Goal: Task Accomplishment & Management: Manage account settings

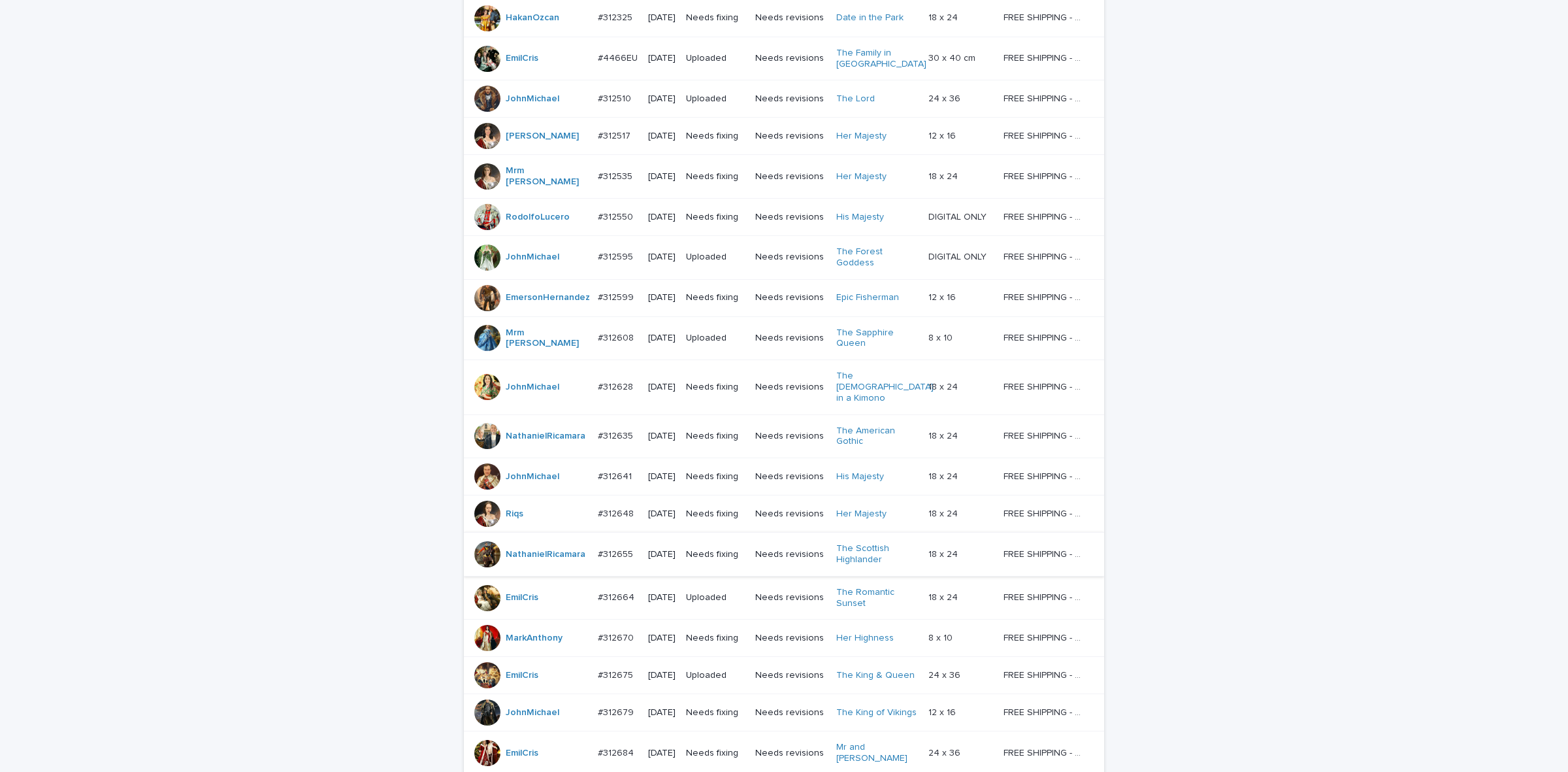
scroll to position [406, 0]
click at [577, 721] on div "JohnMichael" at bounding box center [530, 715] width 113 height 26
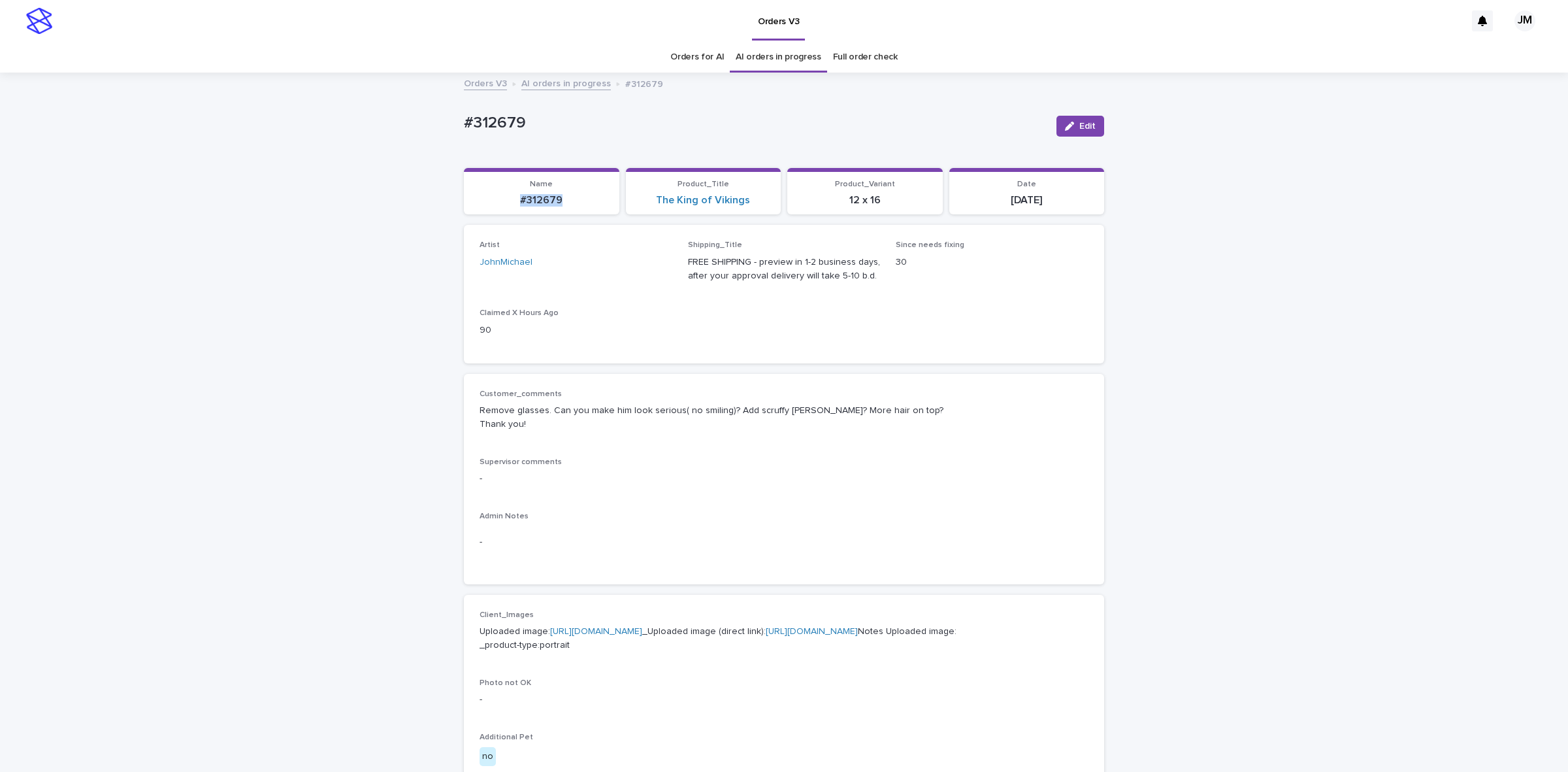
drag, startPoint x: 553, startPoint y: 199, endPoint x: 507, endPoint y: 192, distance: 46.5
click at [507, 192] on div "#312679" at bounding box center [541, 199] width 139 height 15
copy p "#312679"
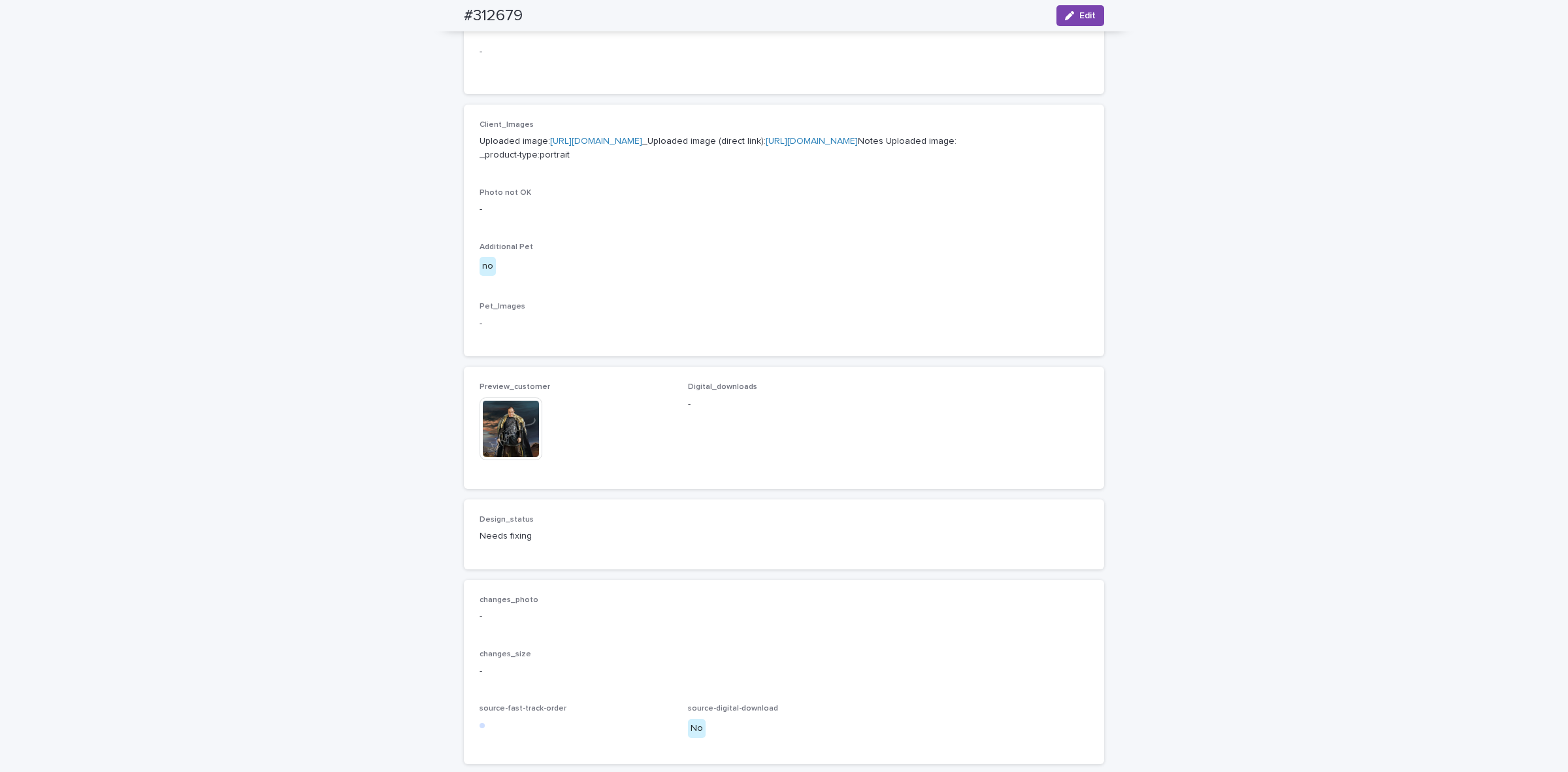
scroll to position [662, 0]
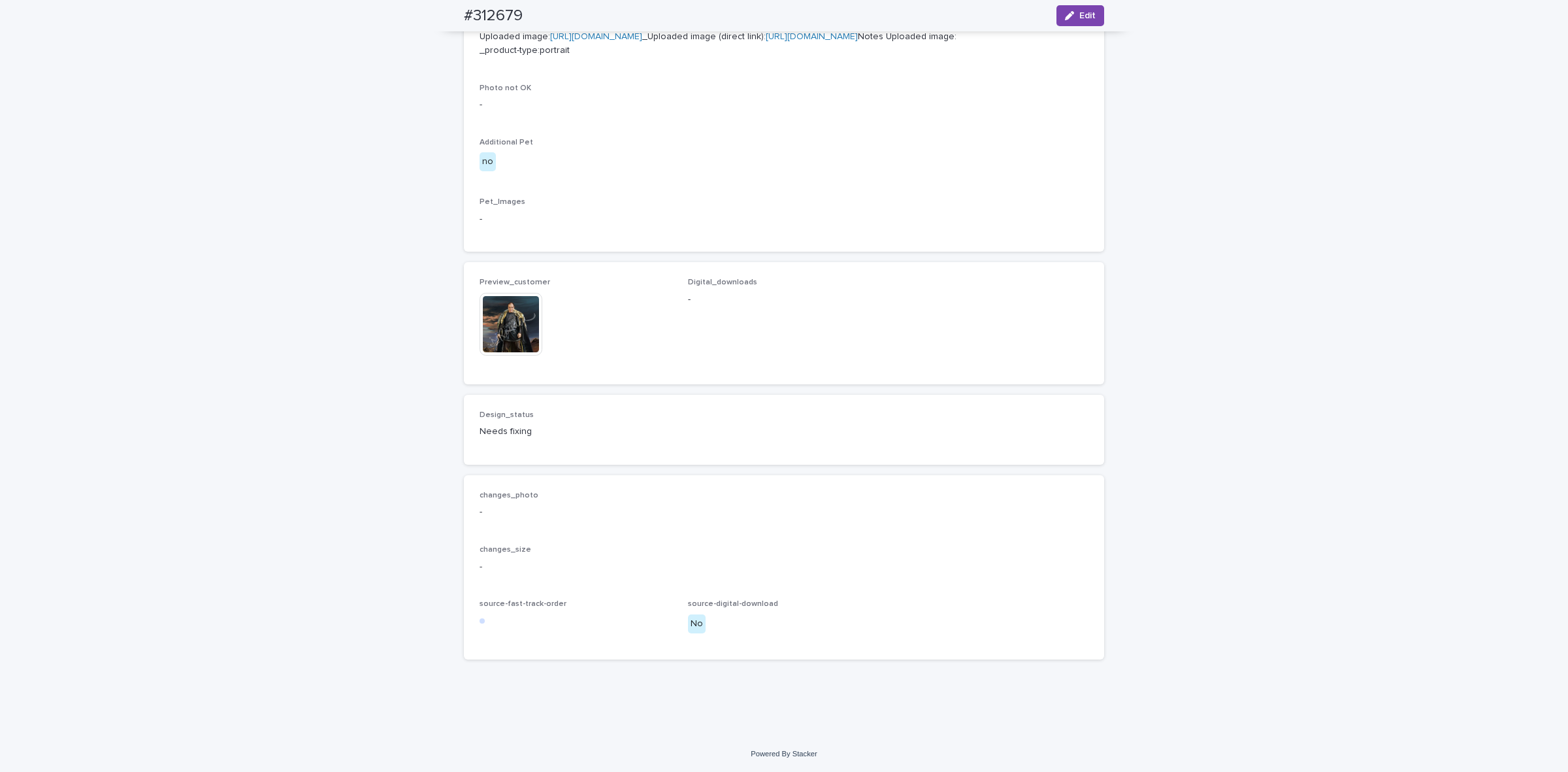
drag, startPoint x: 1095, startPoint y: 13, endPoint x: 846, endPoint y: 254, distance: 346.5
click at [1090, 14] on button "Edit" at bounding box center [1080, 16] width 48 height 21
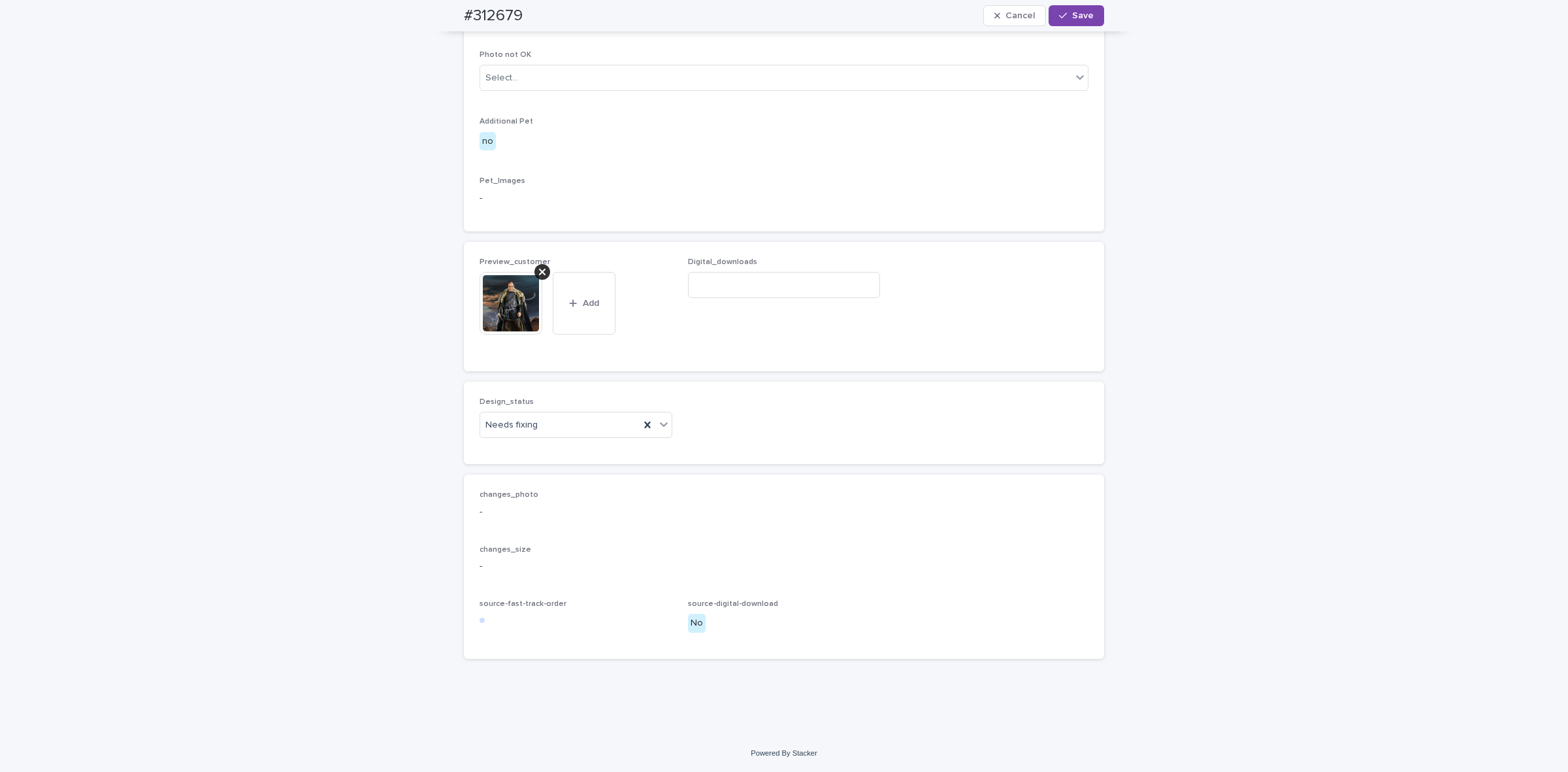
scroll to position [677, 0]
click at [564, 436] on div "Needs fixing" at bounding box center [559, 425] width 159 height 22
click at [554, 464] on div "Uploaded" at bounding box center [570, 467] width 192 height 22
click at [539, 277] on icon at bounding box center [542, 271] width 7 height 10
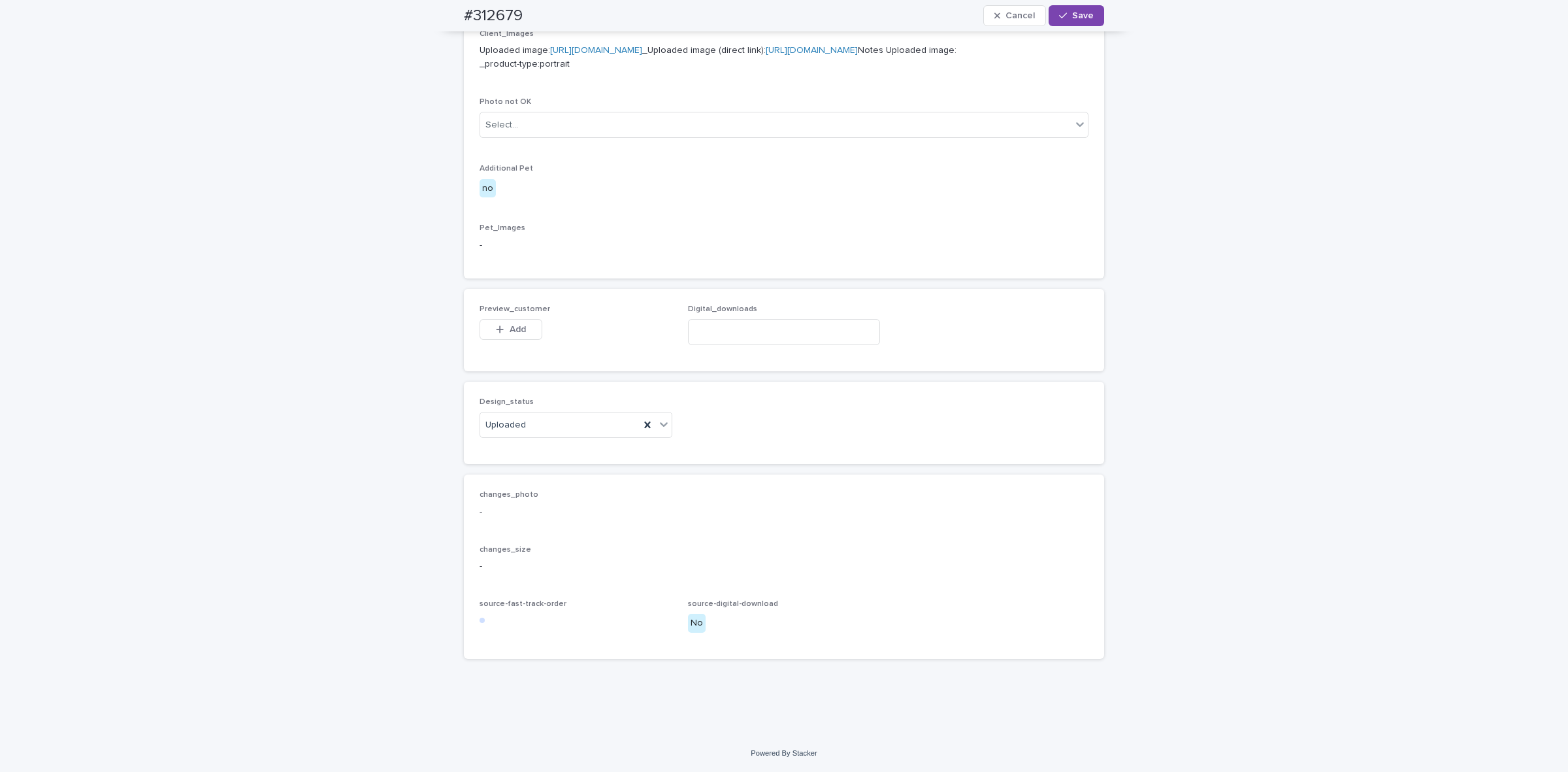
scroll to position [648, 0]
click at [510, 330] on span "Add" at bounding box center [517, 329] width 16 height 9
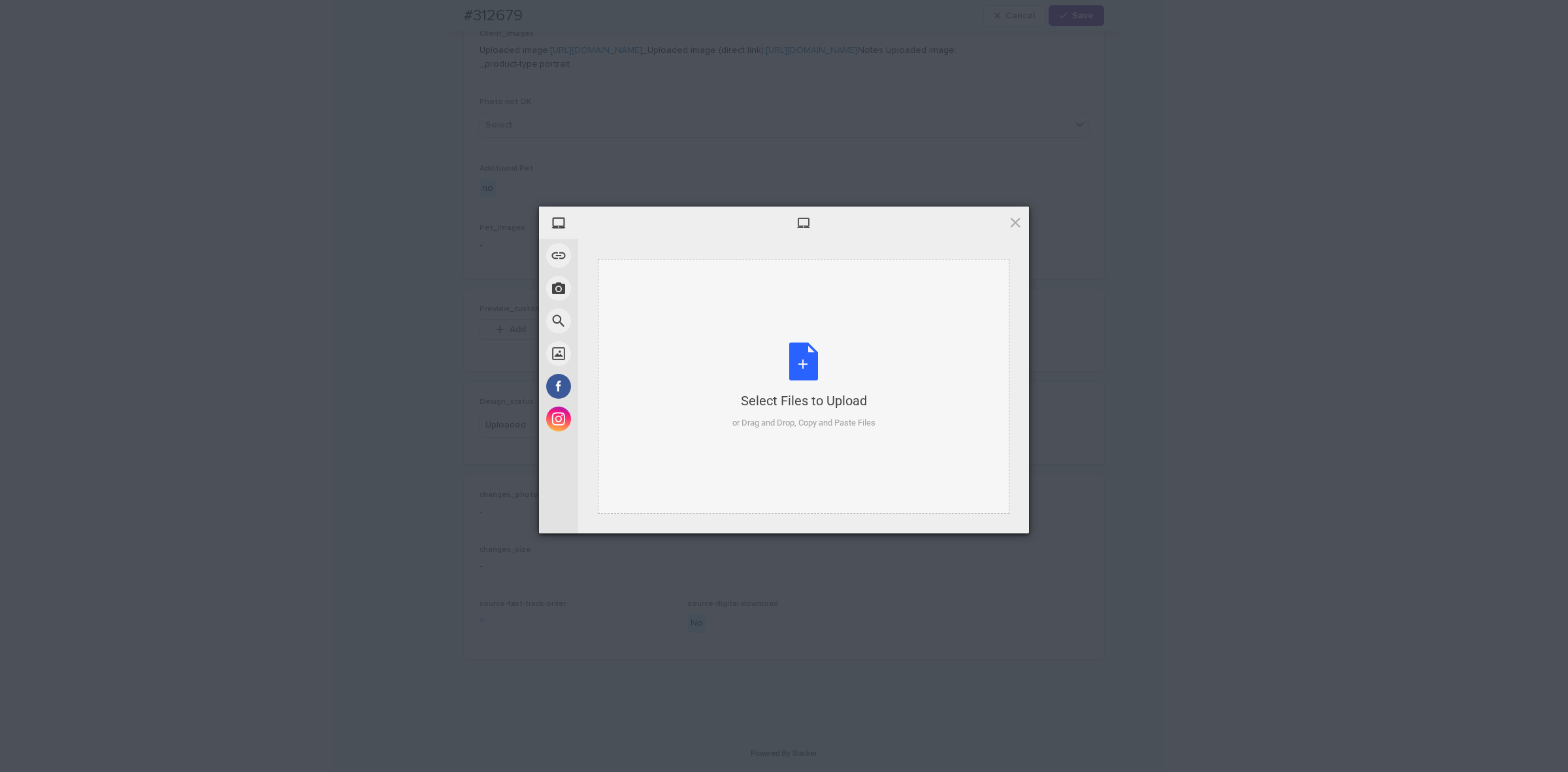
drag, startPoint x: 782, startPoint y: 339, endPoint x: 782, endPoint y: 354, distance: 15.0
click at [782, 354] on div "Select Files to Upload or Drag and Drop, Copy and Paste Files" at bounding box center [804, 386] width 412 height 255
click at [974, 519] on span "Upload 1" at bounding box center [989, 516] width 66 height 25
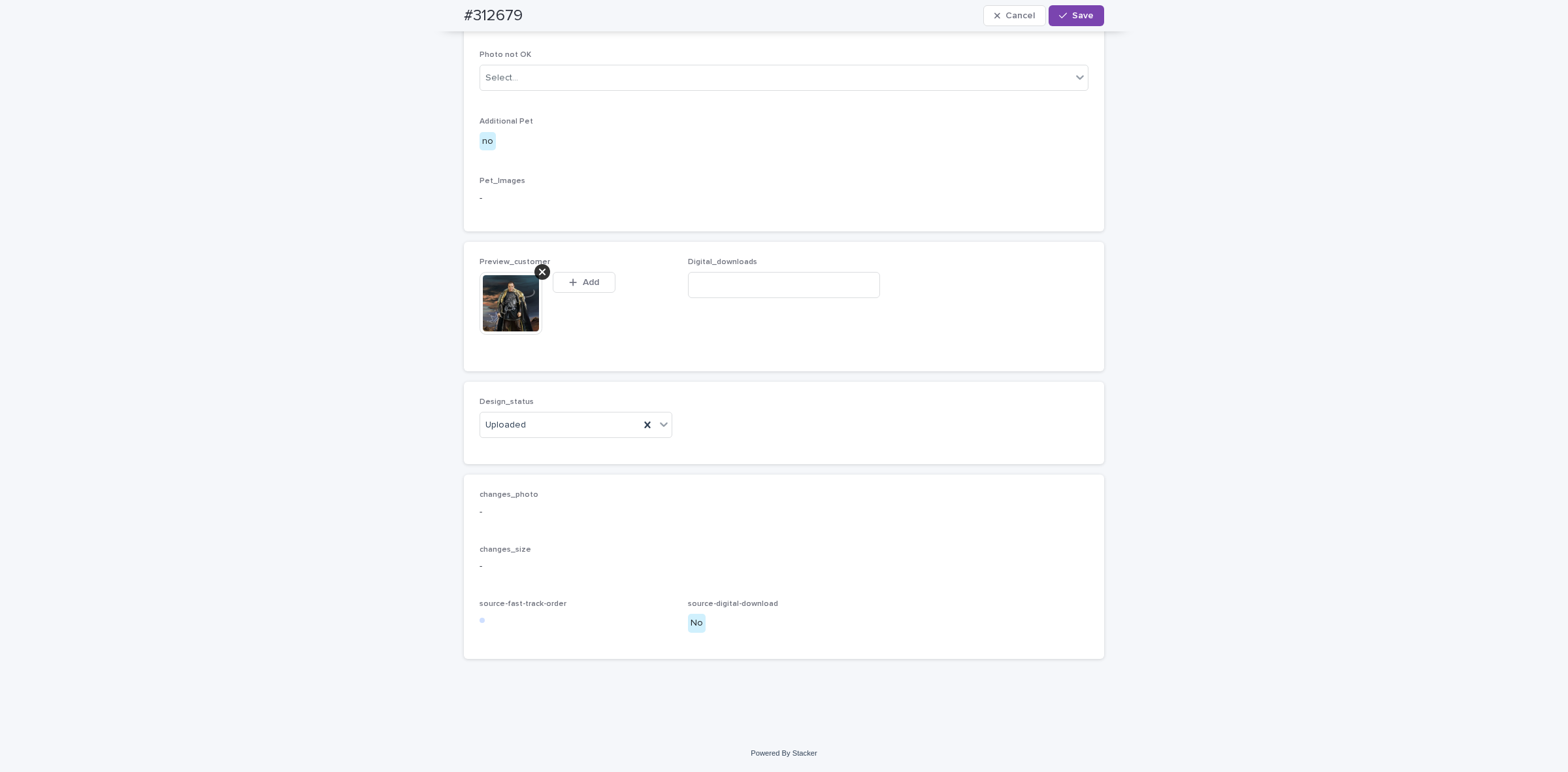
scroll to position [671, 0]
click at [1080, 17] on span "Save" at bounding box center [1082, 16] width 22 height 9
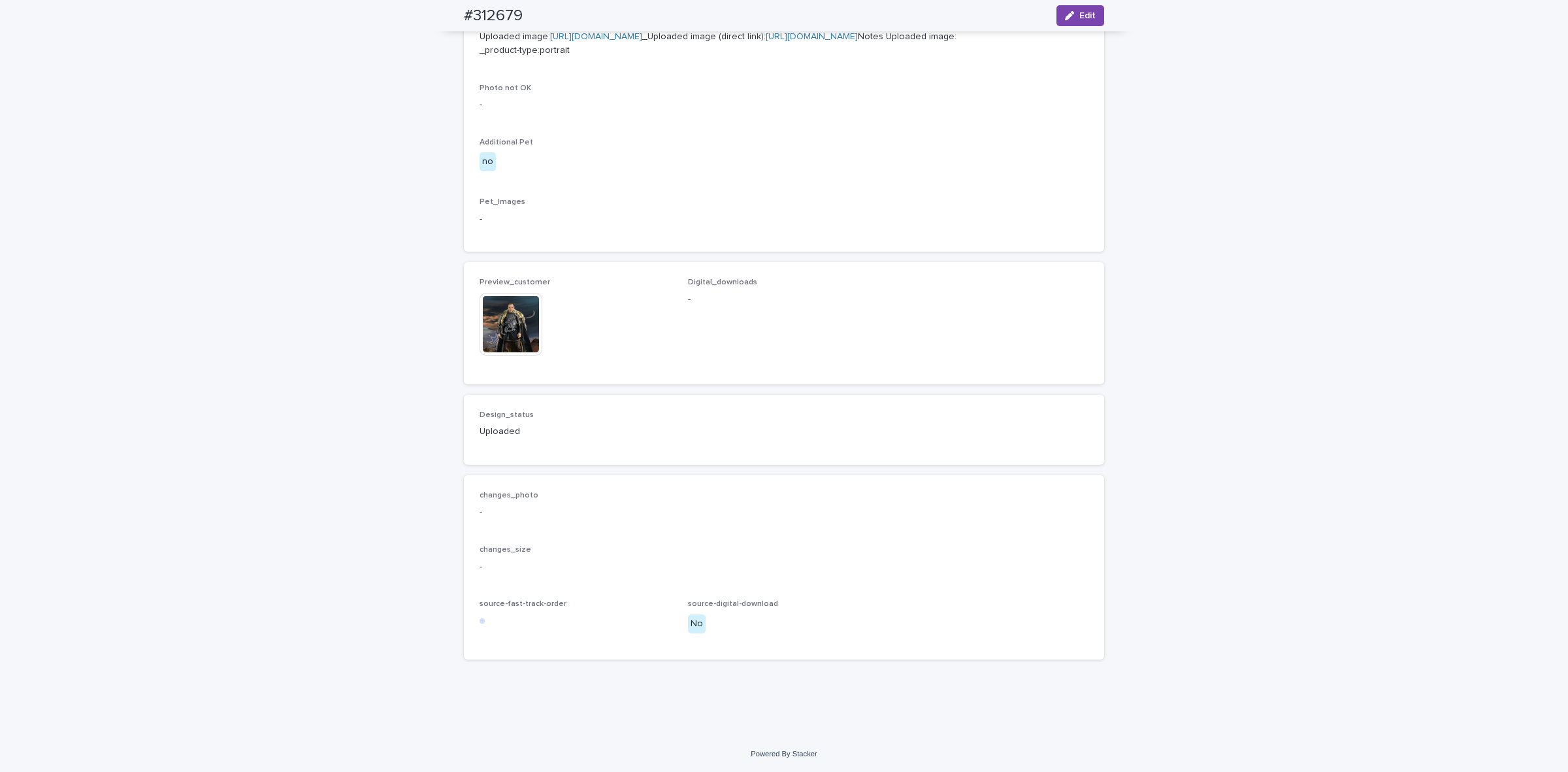
scroll to position [654, 0]
click at [524, 324] on img at bounding box center [511, 324] width 63 height 63
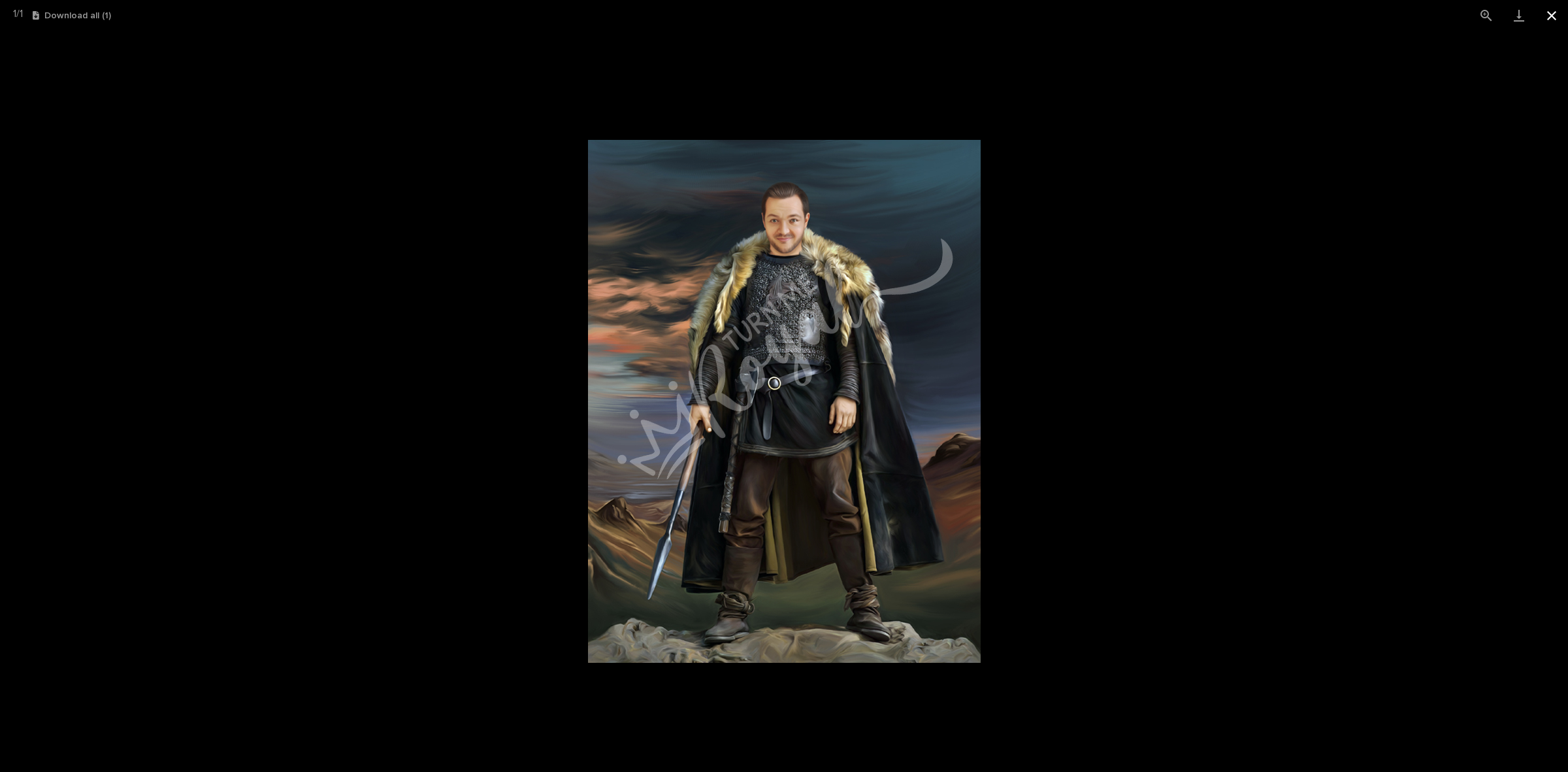
click at [1546, 18] on button "Close gallery" at bounding box center [1551, 15] width 33 height 31
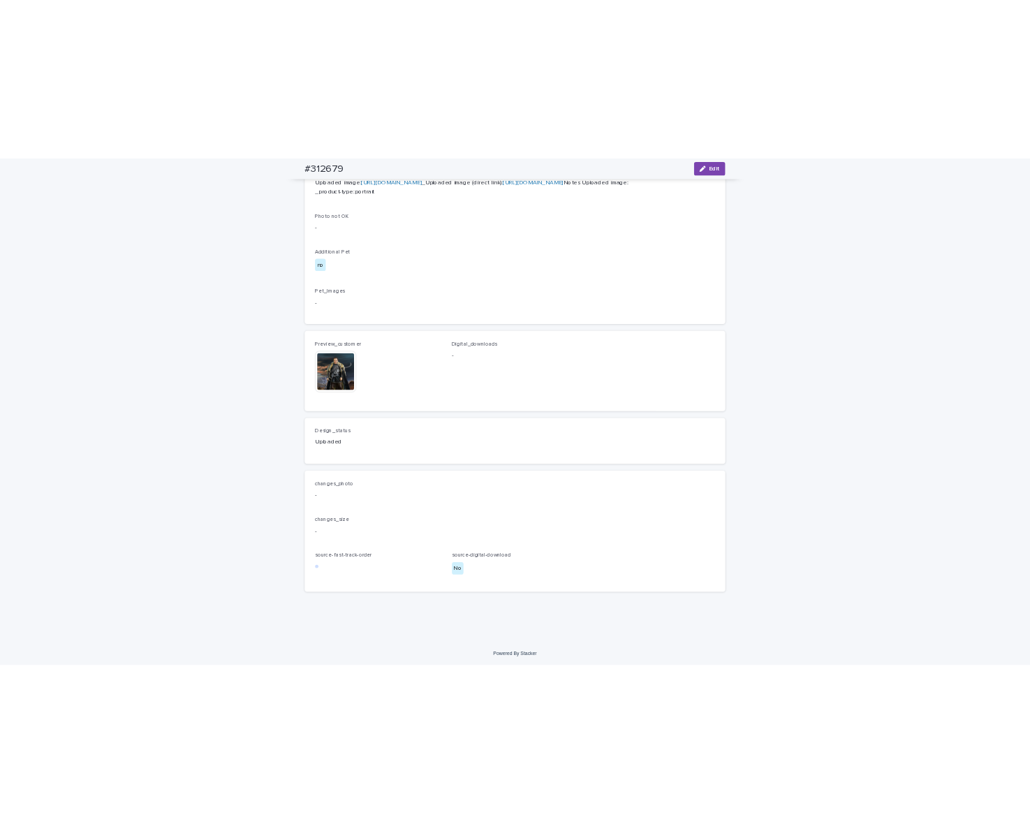
scroll to position [437, 0]
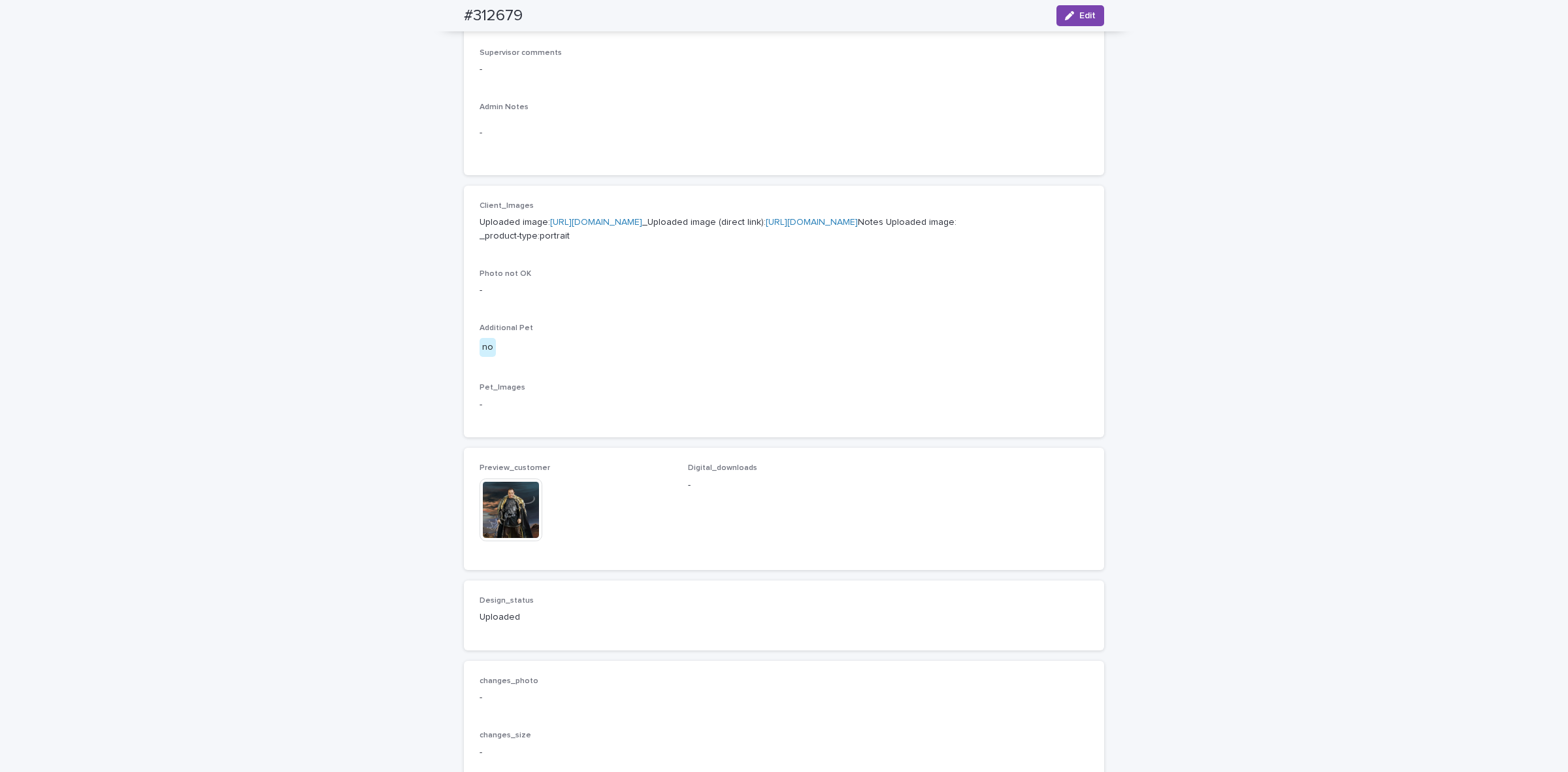
click at [765, 226] on link "[URL][DOMAIN_NAME]" at bounding box center [811, 223] width 92 height 9
click at [494, 541] on img at bounding box center [511, 509] width 63 height 63
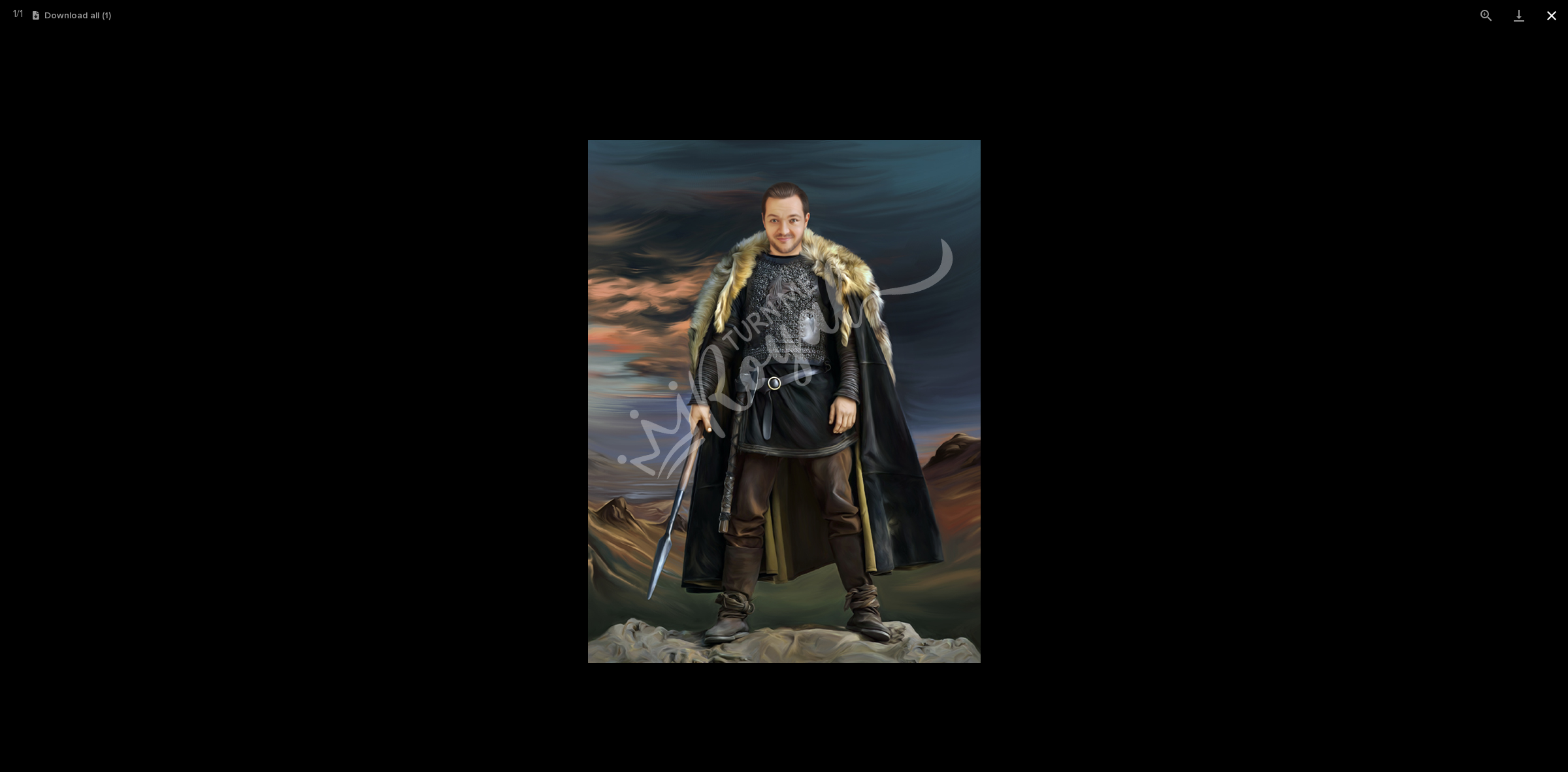
click at [1547, 24] on button "Close gallery" at bounding box center [1551, 15] width 33 height 31
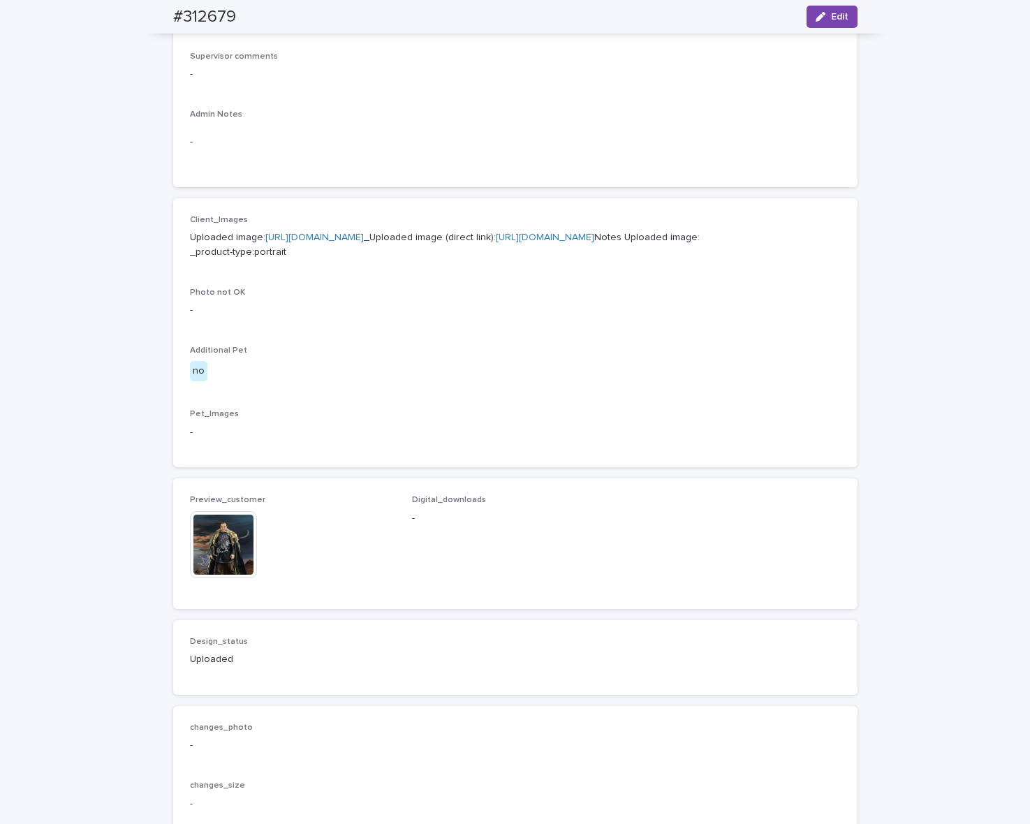
click at [207, 578] on img at bounding box center [223, 544] width 67 height 67
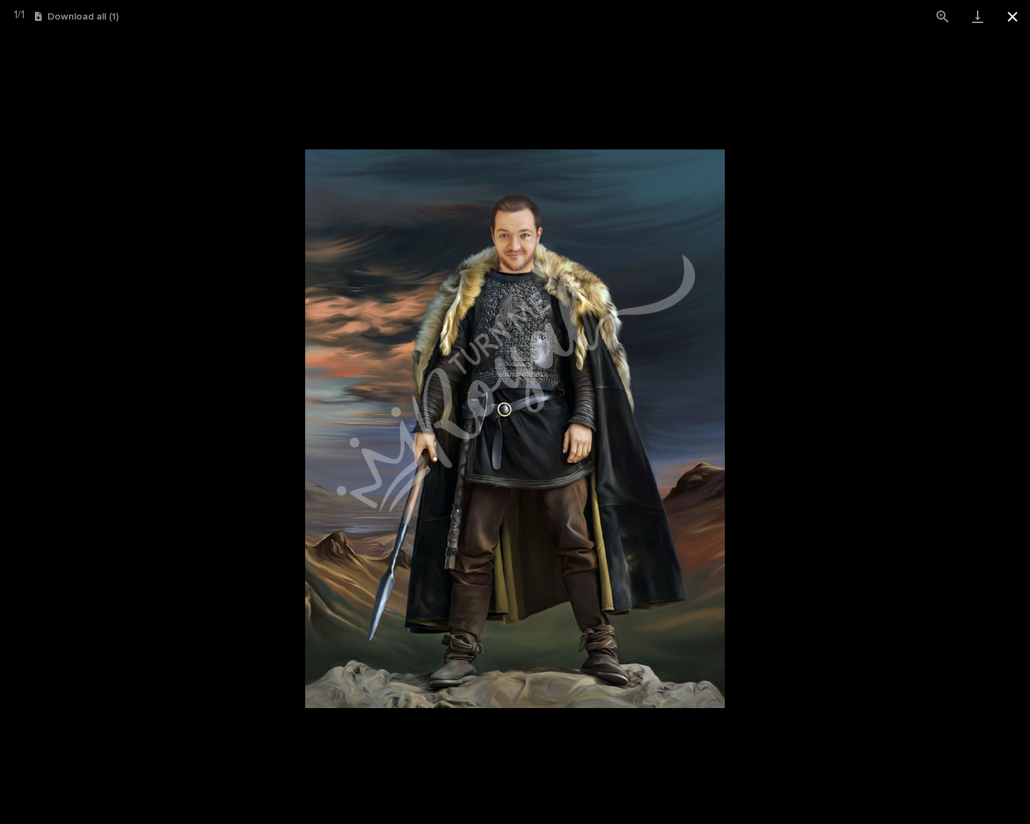
click at [1006, 17] on button "Close gallery" at bounding box center [1012, 16] width 35 height 33
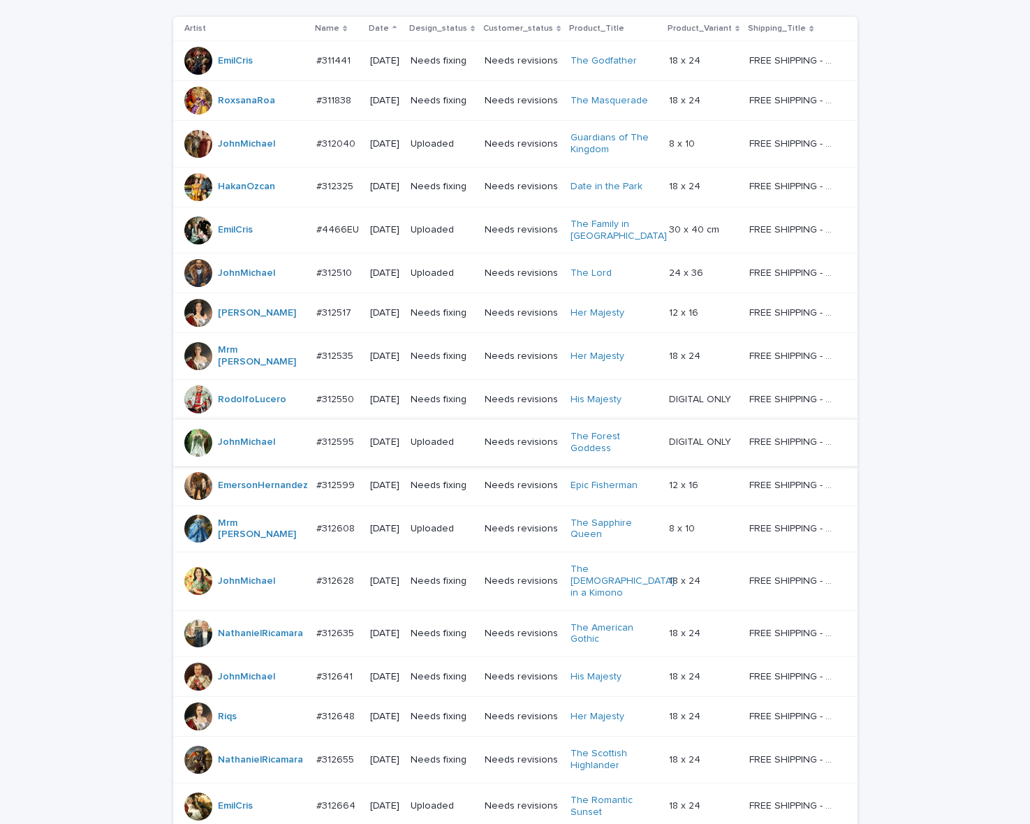
scroll to position [225, 0]
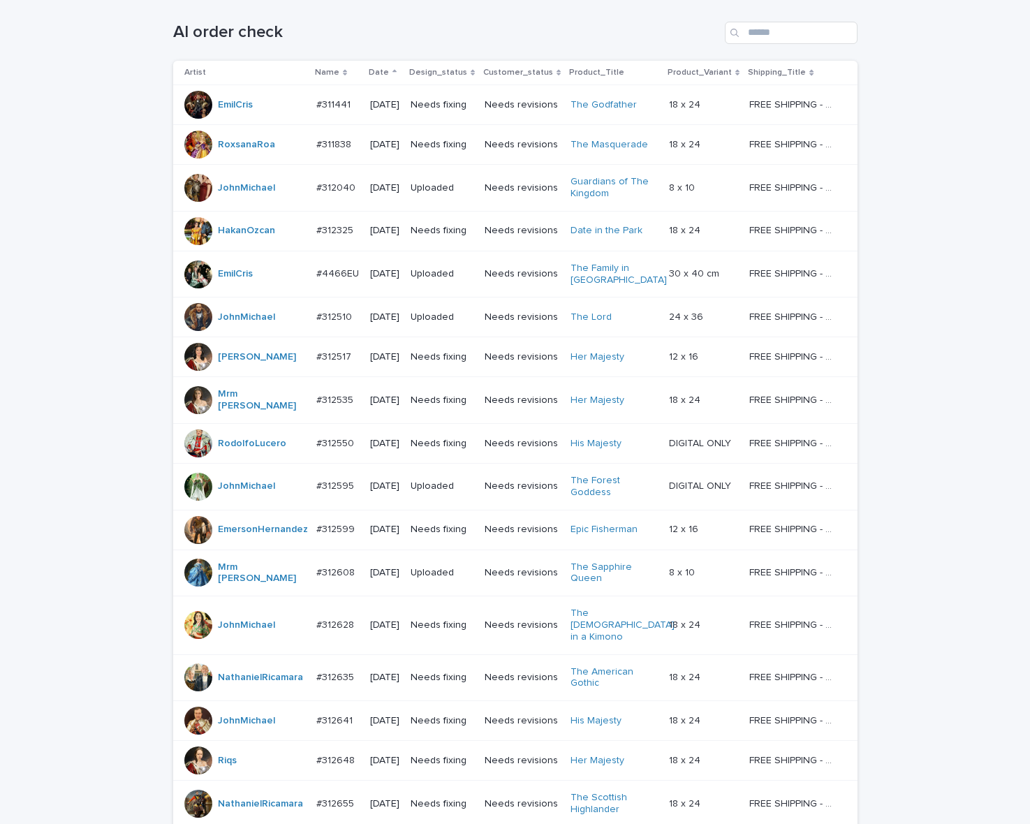
click at [423, 636] on div "Needs fixing" at bounding box center [442, 625] width 63 height 23
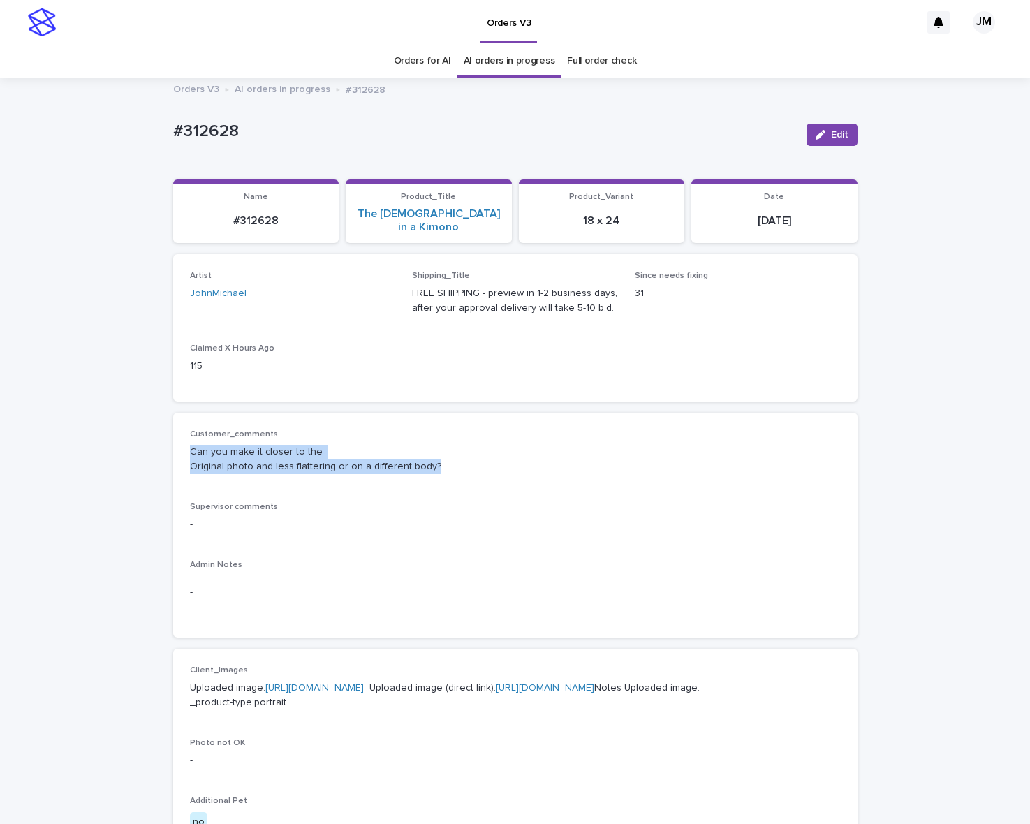
drag, startPoint x: 441, startPoint y: 453, endPoint x: 184, endPoint y: 434, distance: 258.3
click at [190, 445] on p "Can you make it closer to the Original photo and less flattering or on a differ…" at bounding box center [515, 459] width 651 height 29
copy p "Can you make it closer to the Original photo and less flattering or on a differ…"
click at [496, 693] on link "[URL][DOMAIN_NAME]" at bounding box center [545, 688] width 98 height 10
